Goal: Information Seeking & Learning: Learn about a topic

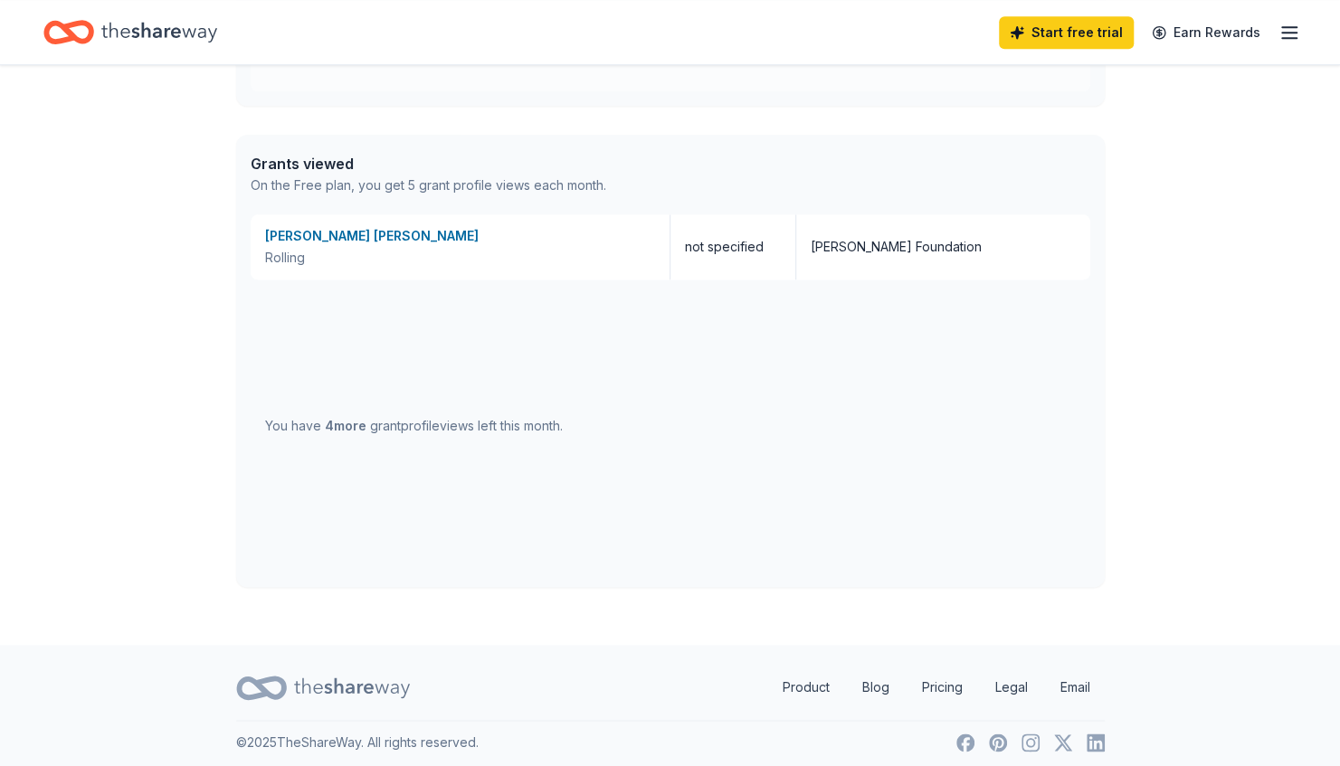
scroll to position [966, 0]
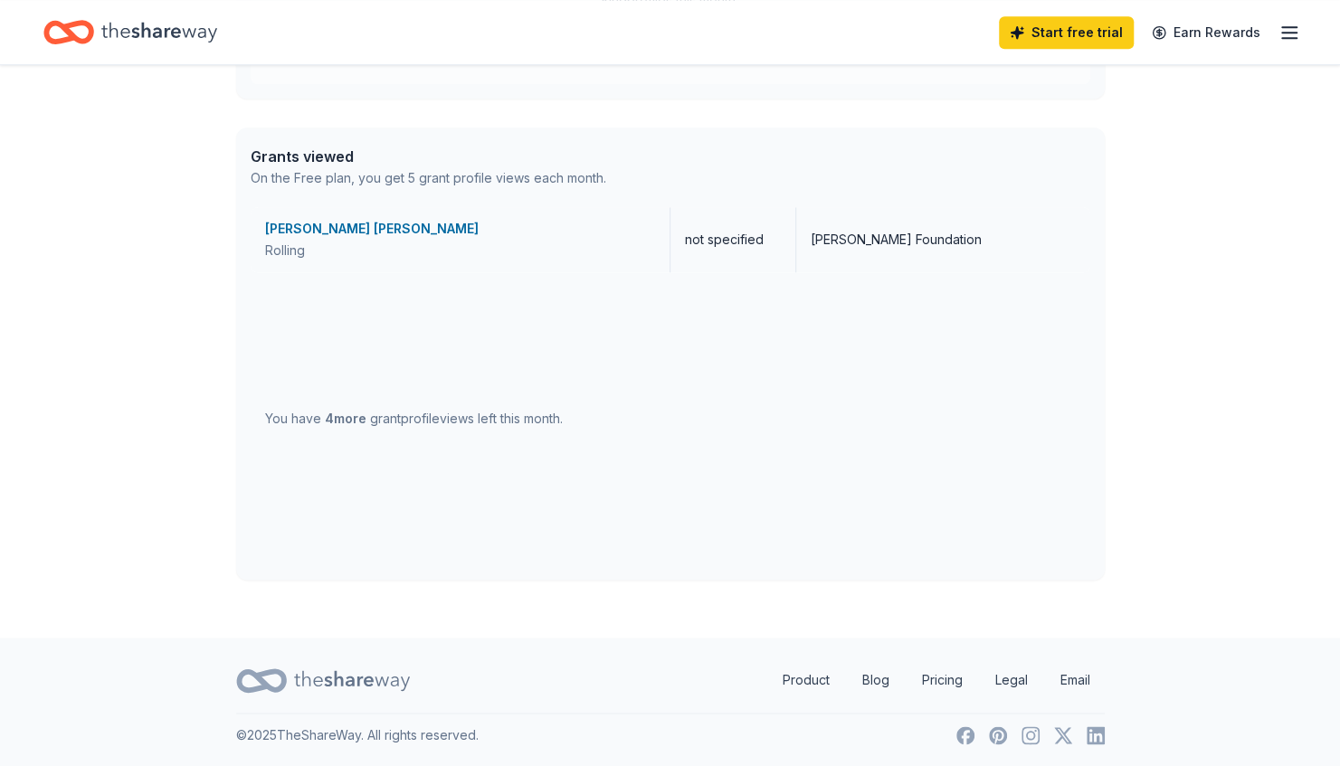
click at [327, 223] on div "[PERSON_NAME] [PERSON_NAME]" at bounding box center [460, 229] width 390 height 22
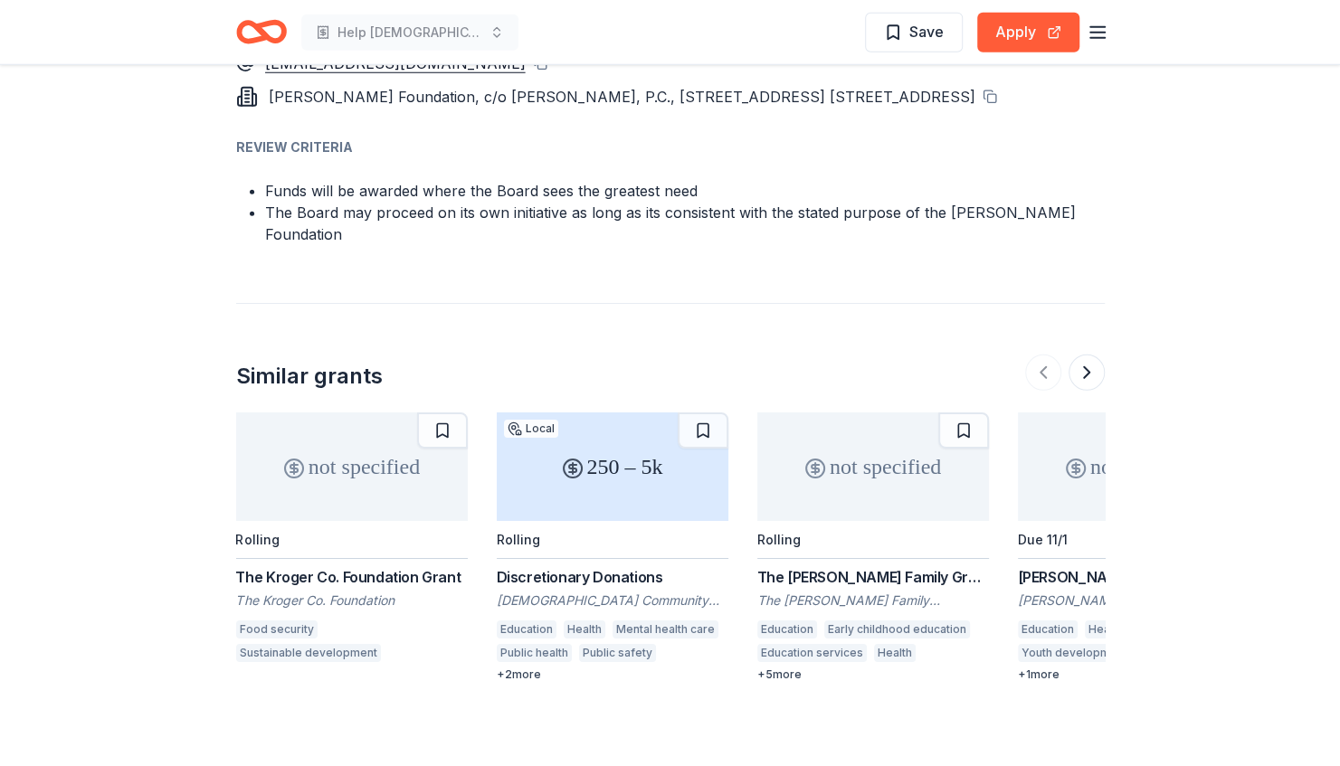
scroll to position [2990, 0]
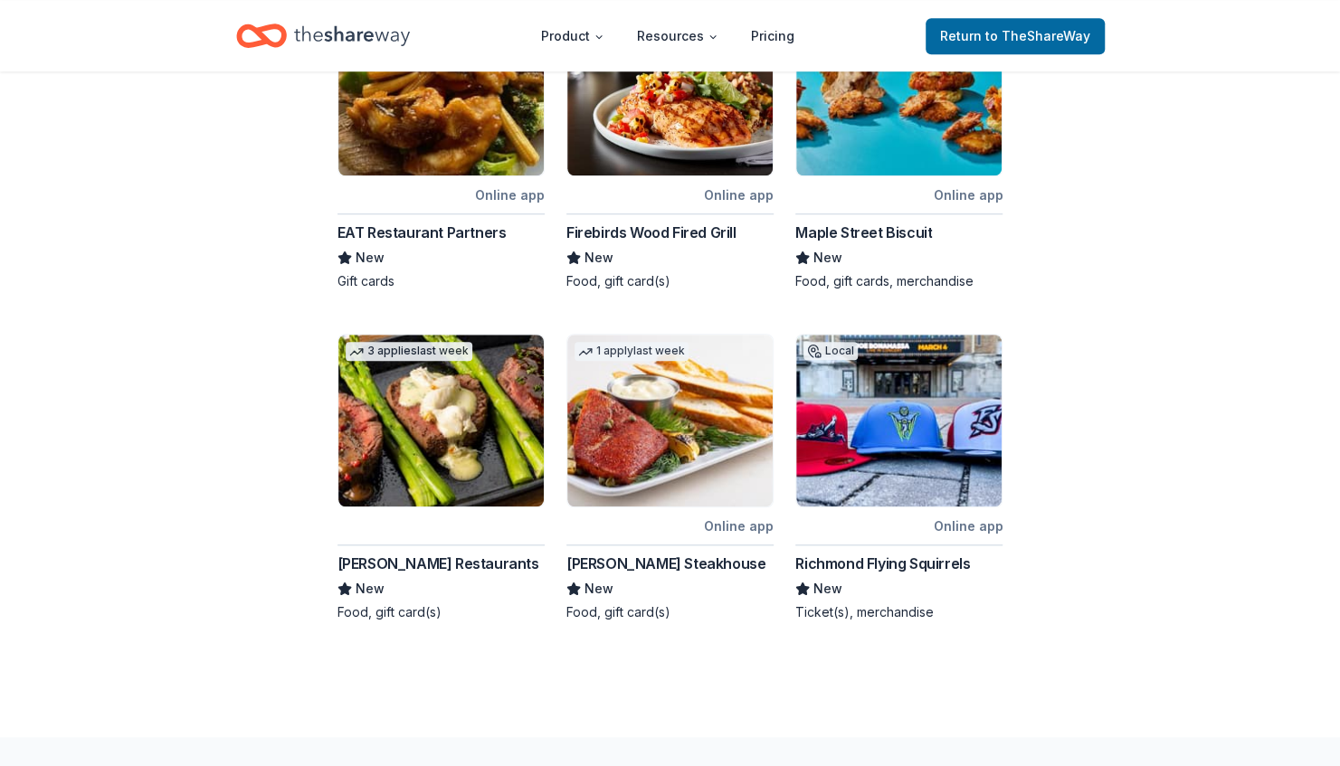
scroll to position [742, 0]
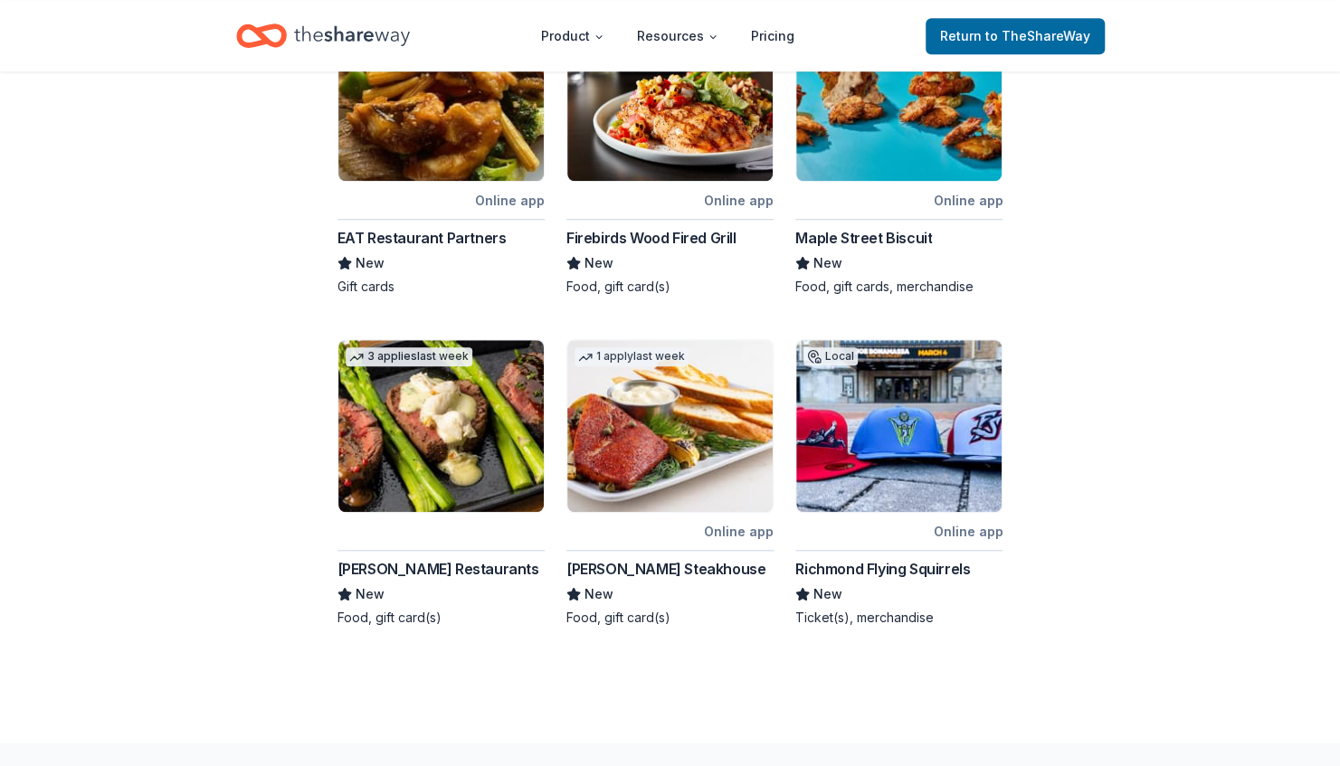
click at [885, 411] on img at bounding box center [898, 426] width 205 height 172
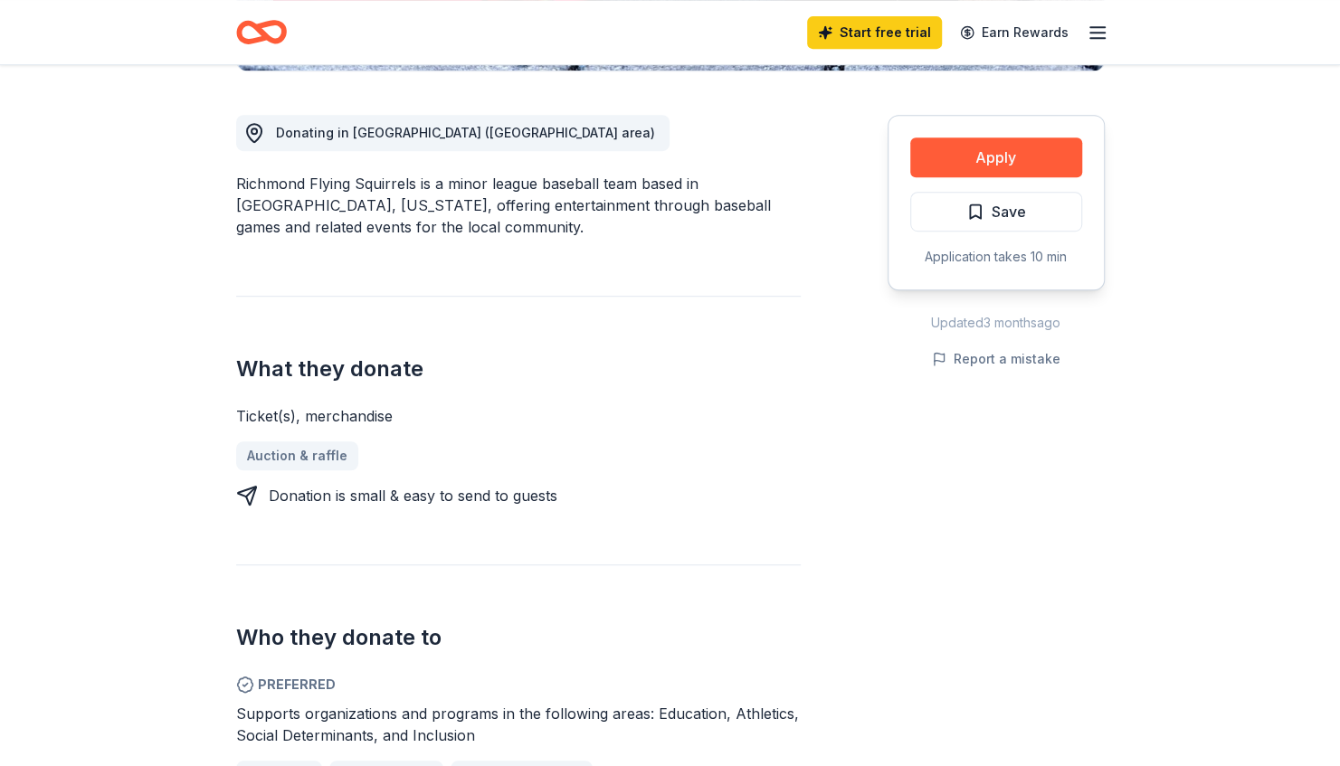
scroll to position [476, 0]
